Goal: Transaction & Acquisition: Purchase product/service

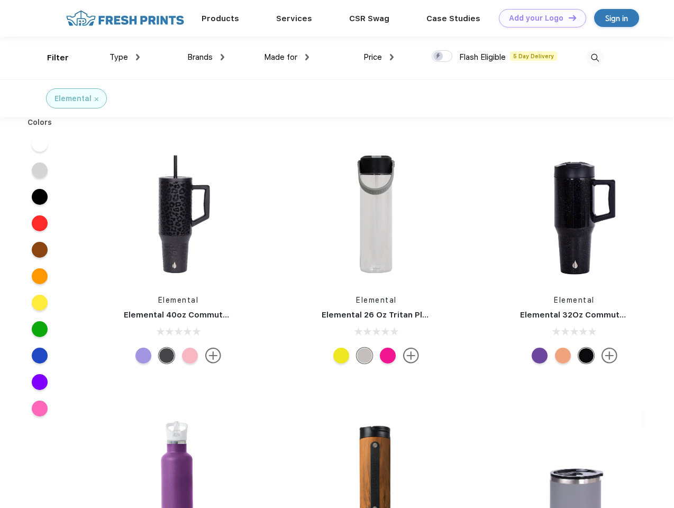
click at [539, 18] on link "Add your Logo Design Tool" at bounding box center [542, 18] width 87 height 19
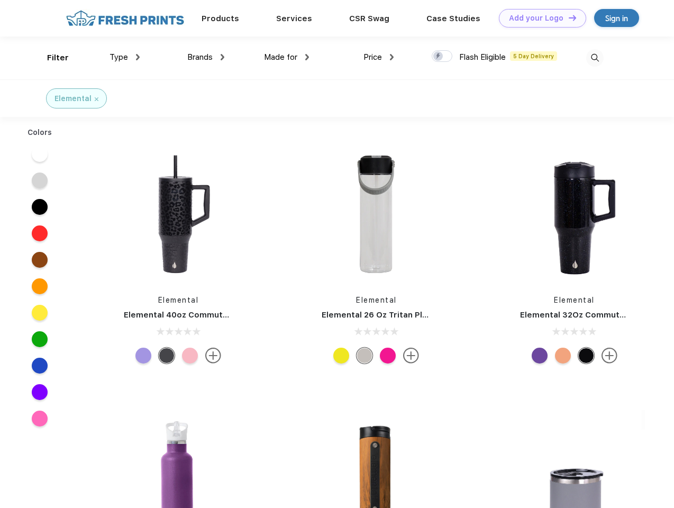
click at [0, 0] on div "Design Tool" at bounding box center [0, 0] width 0 height 0
click at [568, 17] on link "Add your Logo Design Tool" at bounding box center [542, 18] width 87 height 19
click at [51, 58] on div "Filter" at bounding box center [58, 58] width 22 height 12
click at [125, 57] on span "Type" at bounding box center [119, 57] width 19 height 10
click at [206, 57] on span "Brands" at bounding box center [199, 57] width 25 height 10
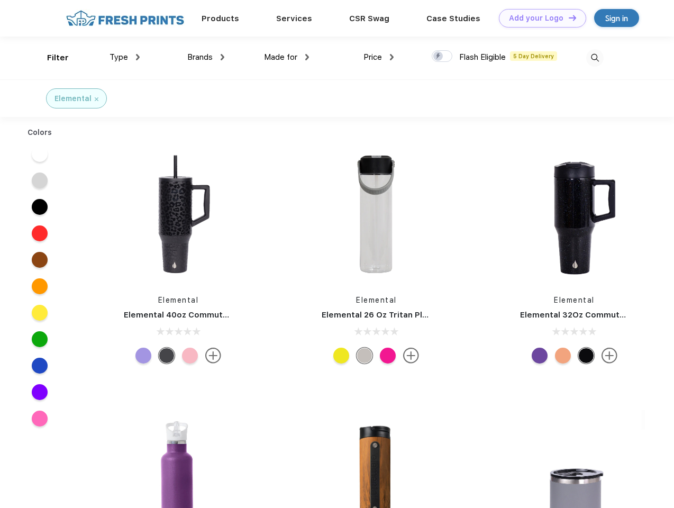
click at [287, 57] on span "Made for" at bounding box center [280, 57] width 33 height 10
click at [379, 57] on span "Price" at bounding box center [373, 57] width 19 height 10
